Goal: Obtain resource: Download file/media

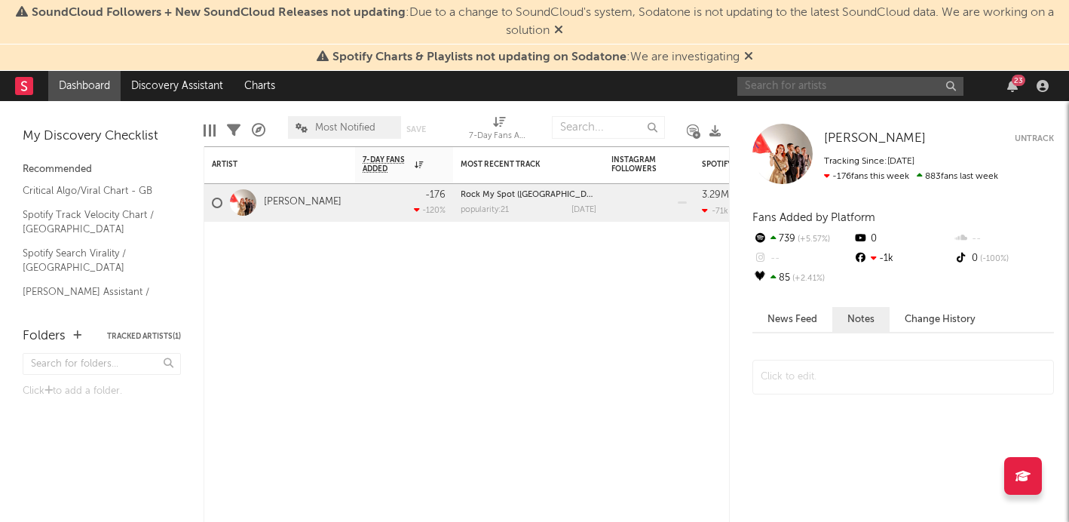
click at [783, 89] on input "text" at bounding box center [851, 86] width 226 height 19
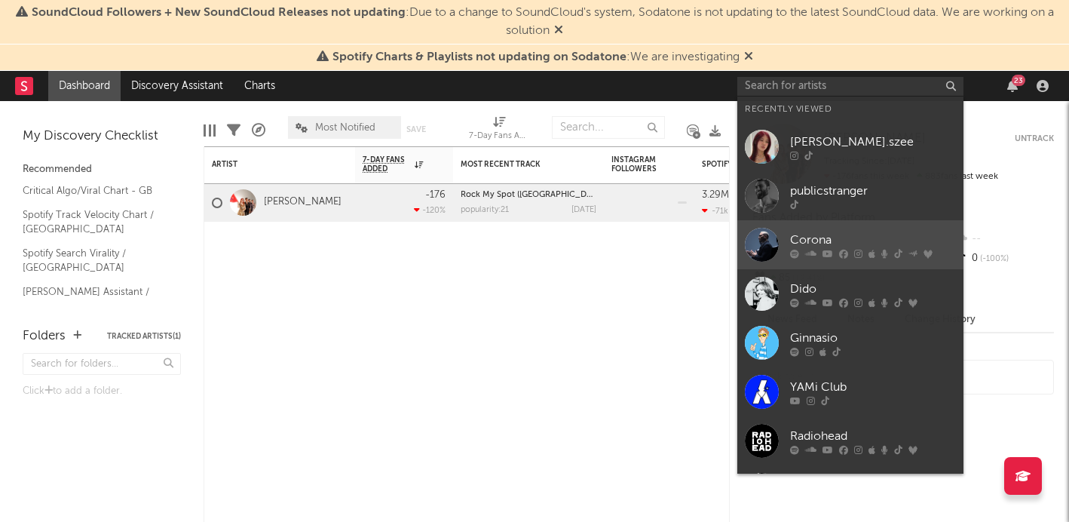
click at [764, 245] on div at bounding box center [762, 245] width 34 height 34
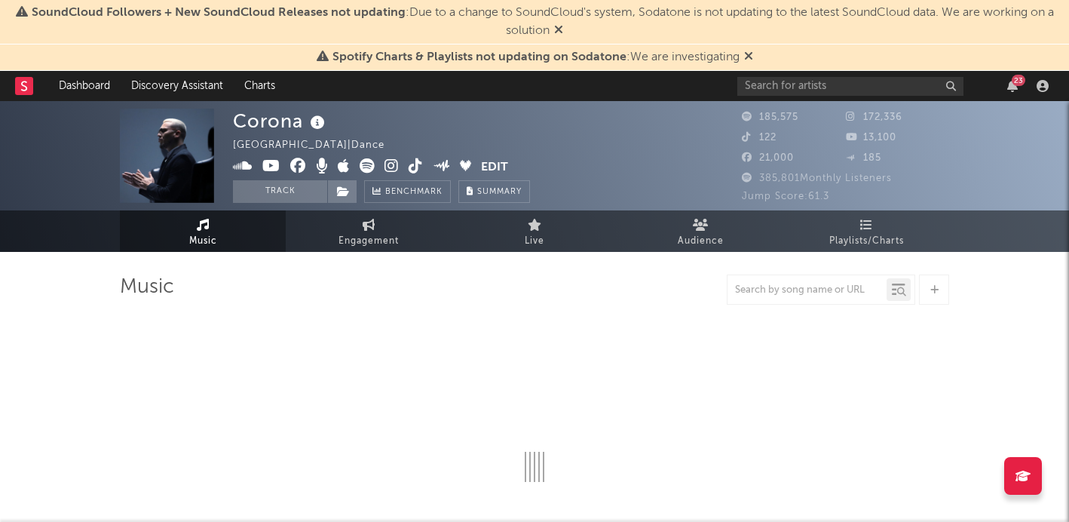
select select "6m"
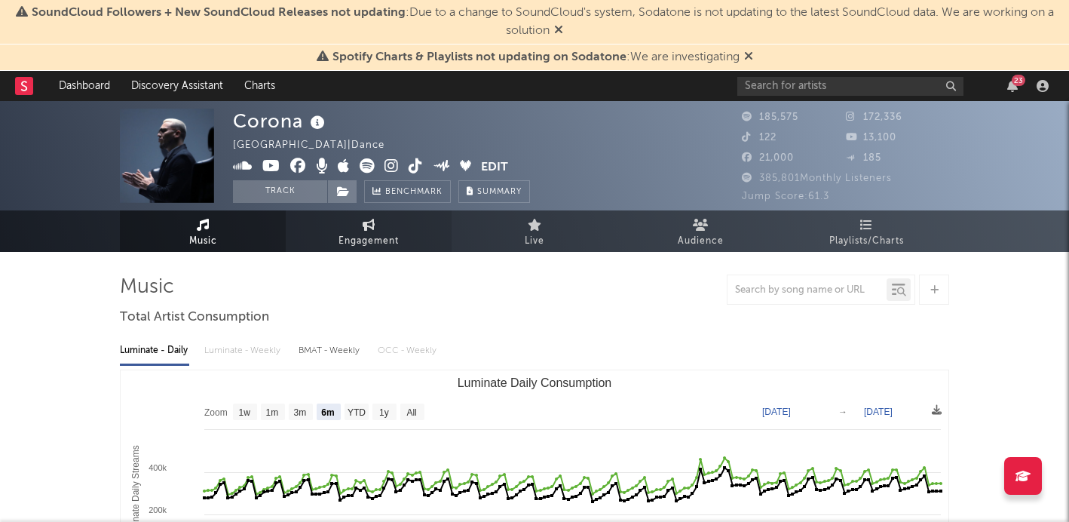
click at [374, 235] on span "Engagement" at bounding box center [369, 241] width 60 height 18
select select "1w"
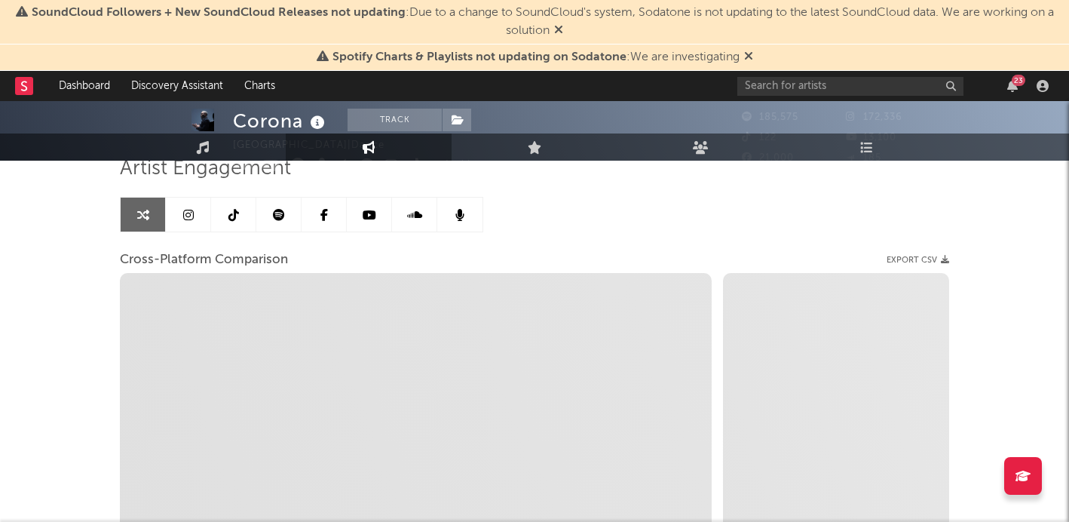
scroll to position [123, 0]
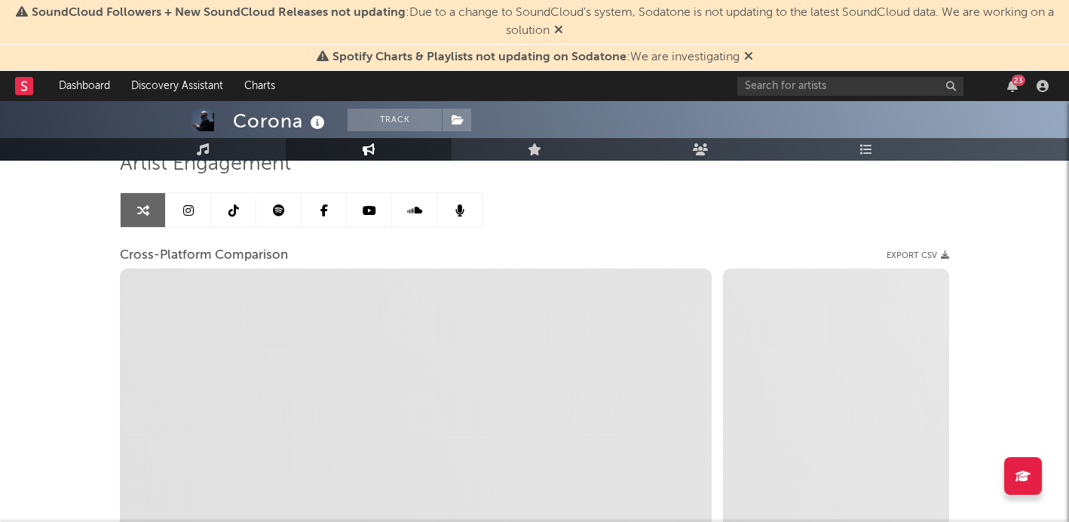
select select "1m"
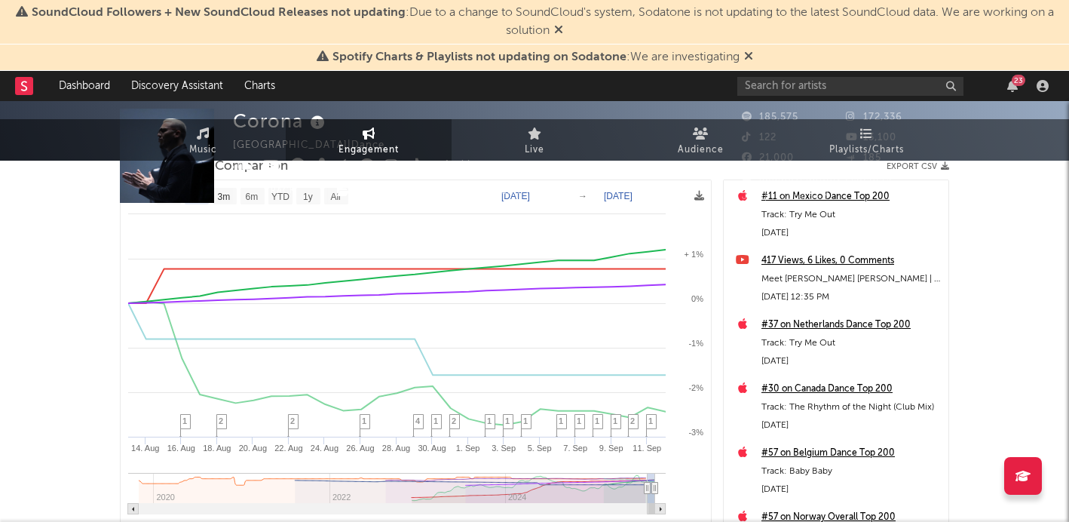
scroll to position [0, 0]
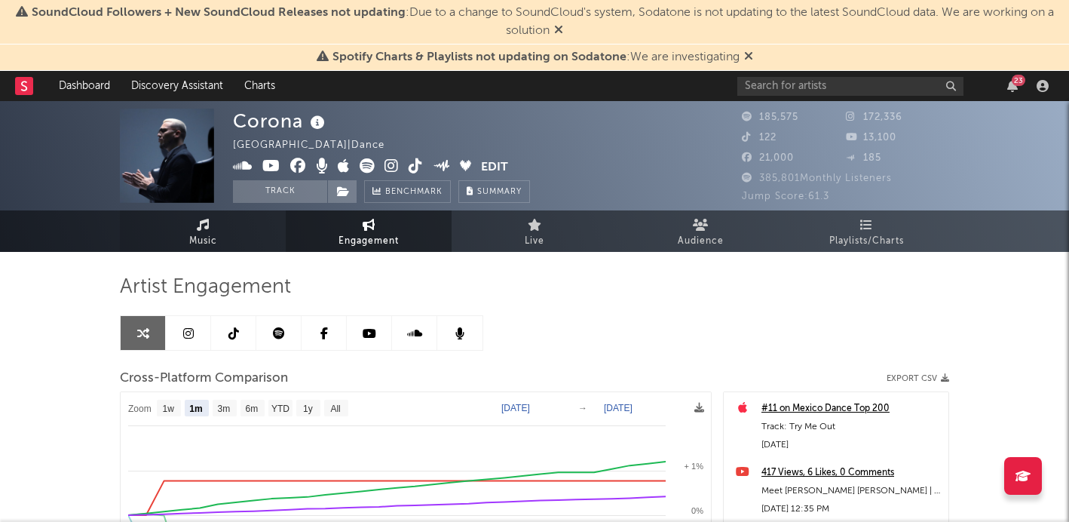
click at [198, 238] on span "Music" at bounding box center [203, 241] width 28 height 18
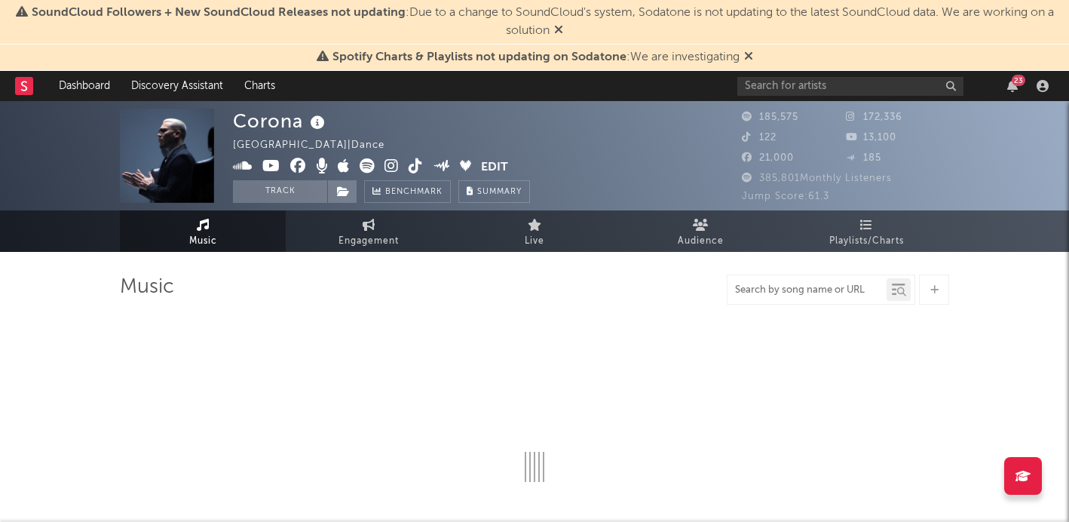
select select "6m"
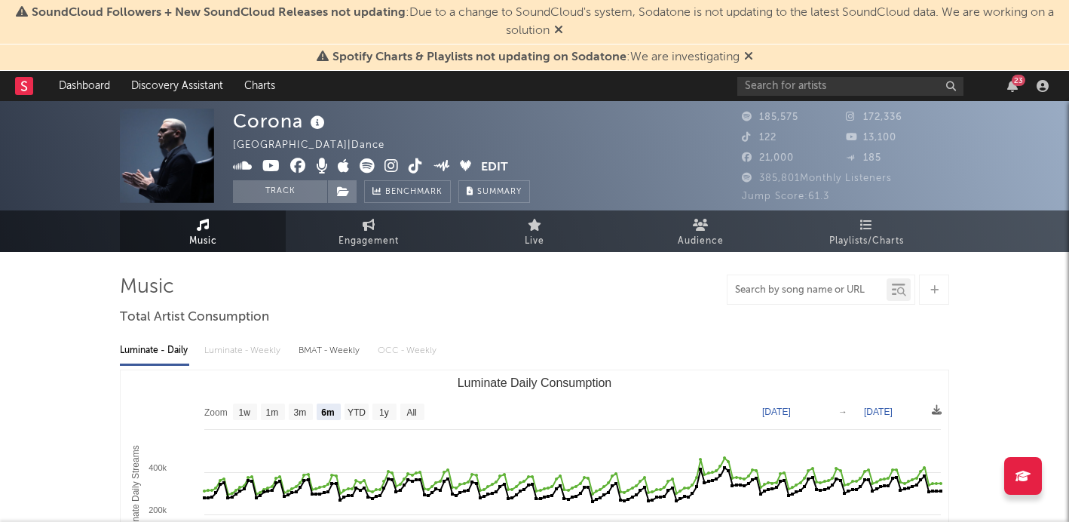
click at [785, 293] on input "text" at bounding box center [807, 290] width 159 height 12
click at [898, 289] on icon at bounding box center [901, 291] width 9 height 9
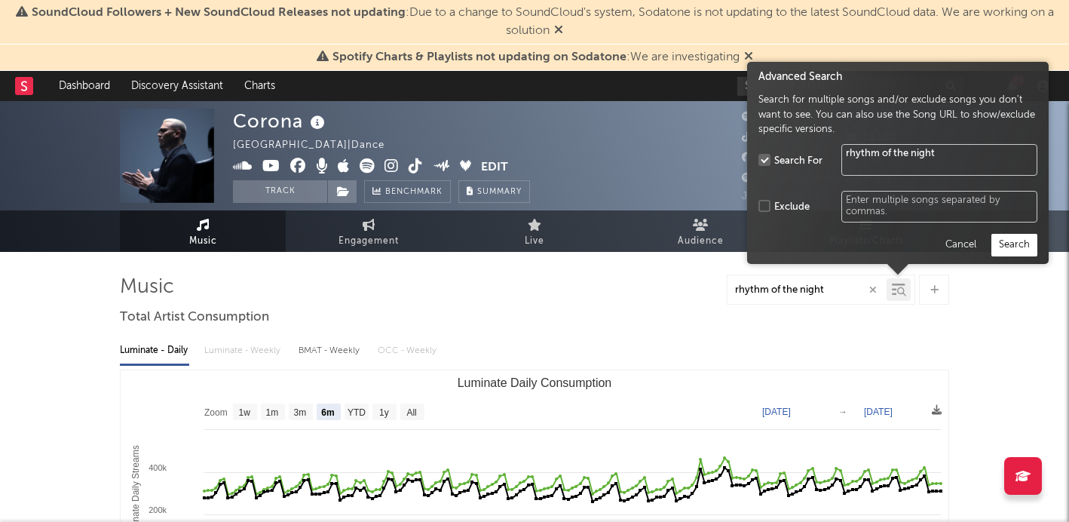
type input "rhythm of the night"
click at [1003, 241] on button "Search" at bounding box center [1015, 244] width 46 height 23
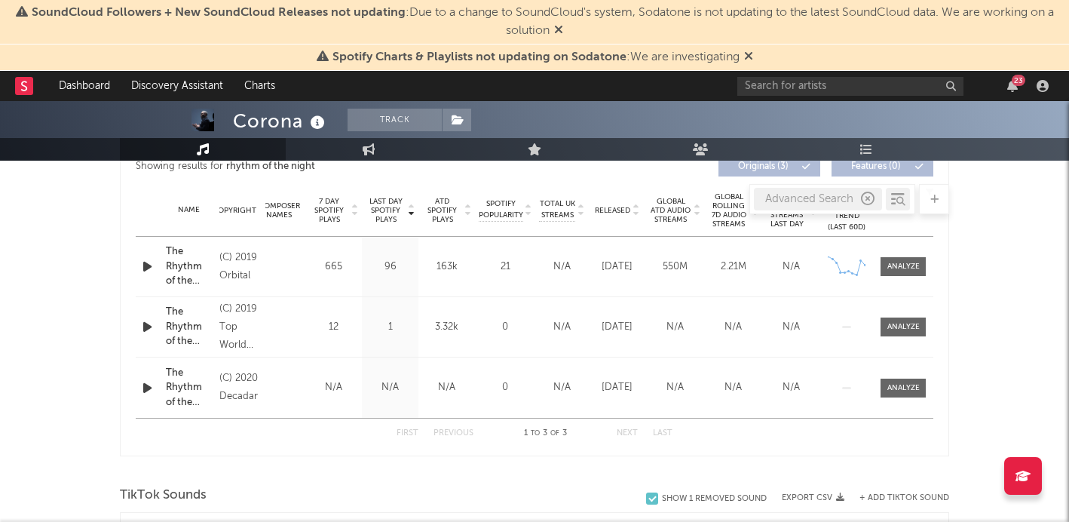
scroll to position [589, 0]
click at [924, 265] on span at bounding box center [903, 265] width 45 height 19
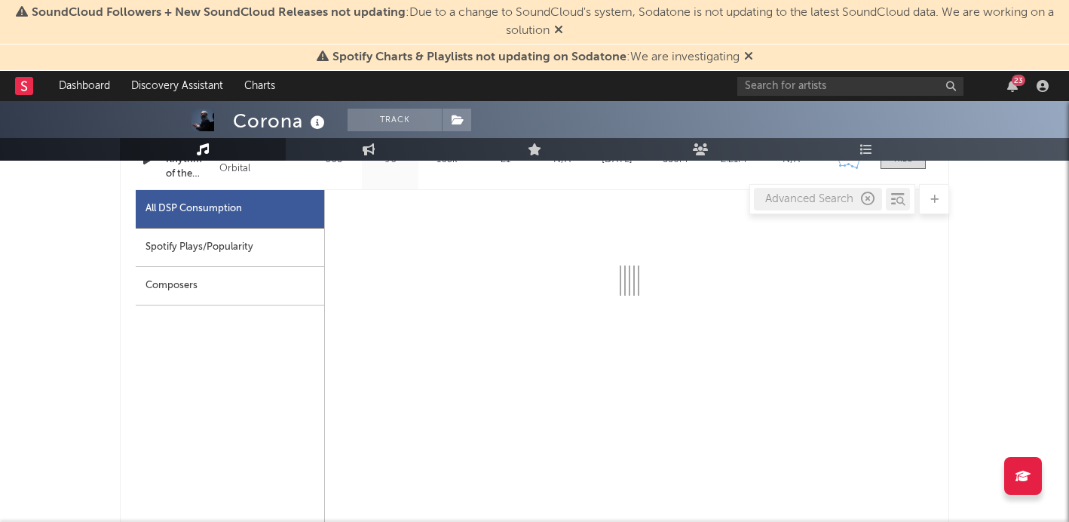
scroll to position [689, 0]
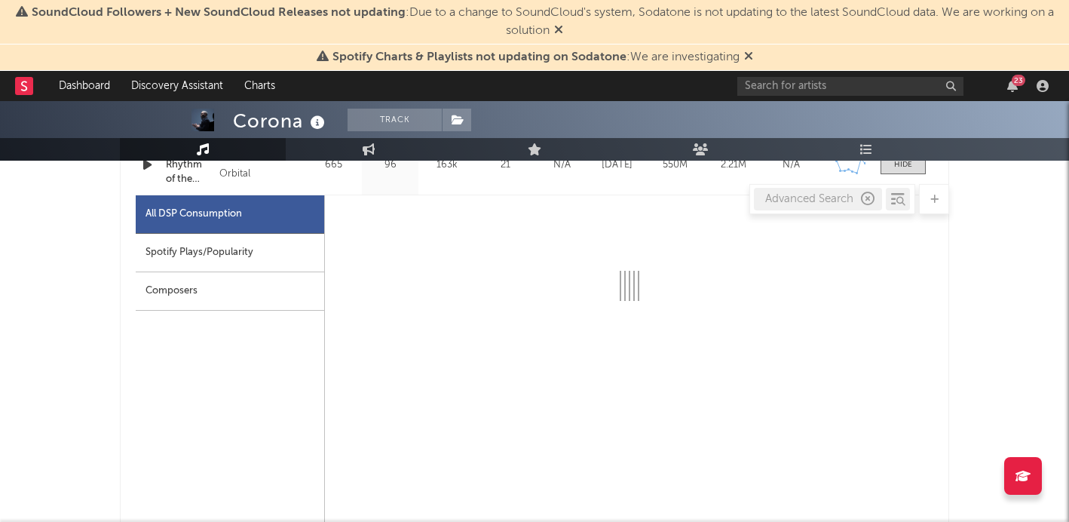
select select "6m"
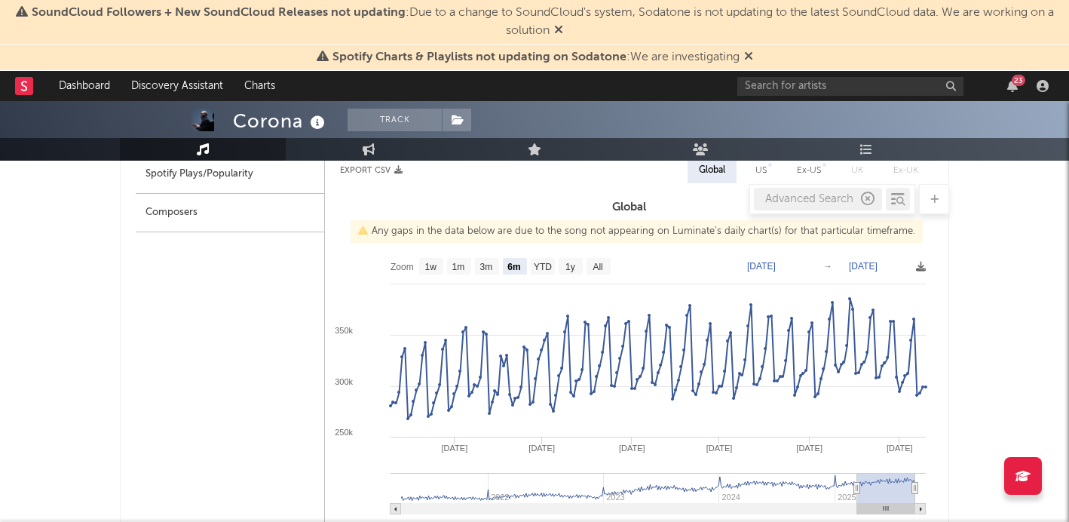
scroll to position [771, 0]
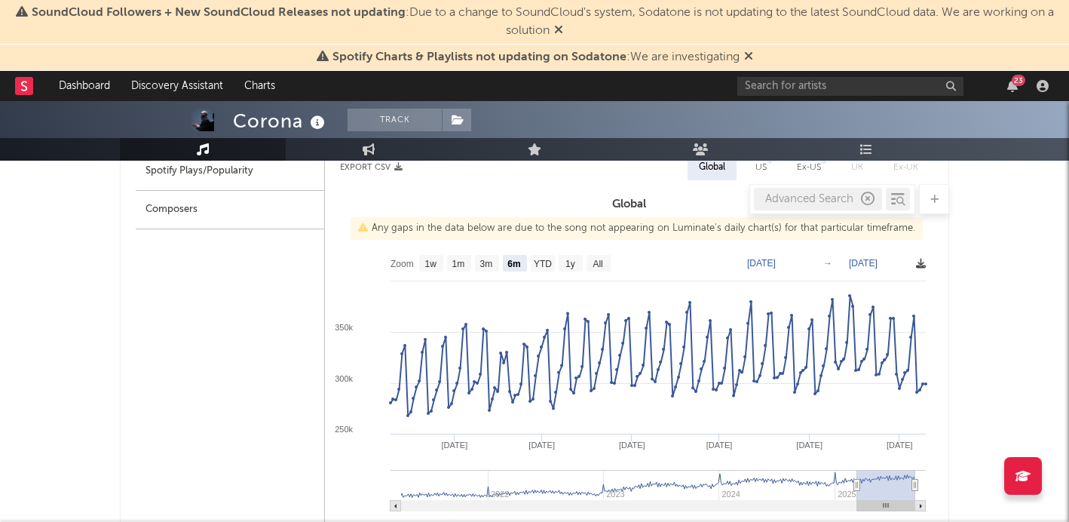
click at [920, 265] on icon at bounding box center [921, 264] width 10 height 10
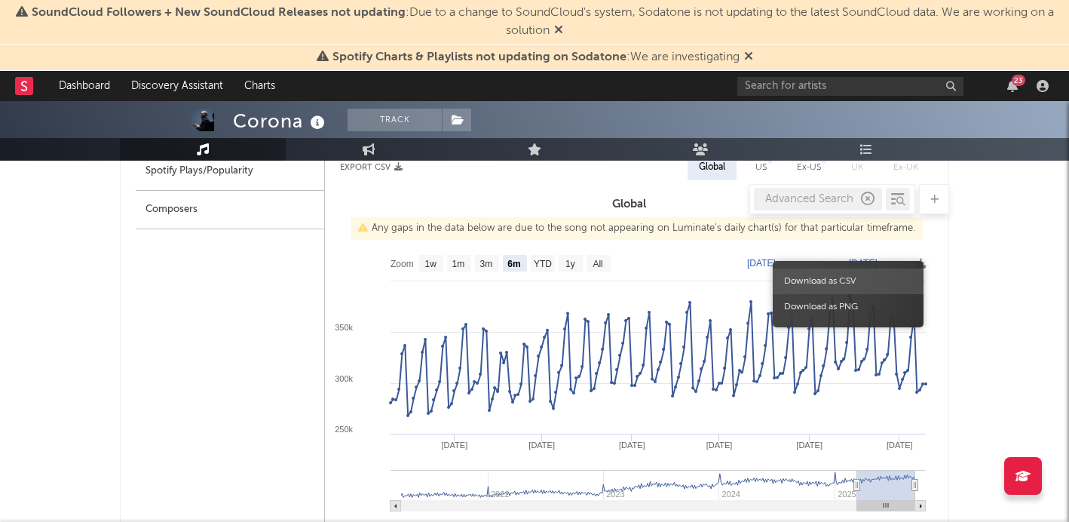
click at [867, 277] on span "Download as CSV" at bounding box center [848, 281] width 151 height 26
